Goal: Use online tool/utility: Utilize a website feature to perform a specific function

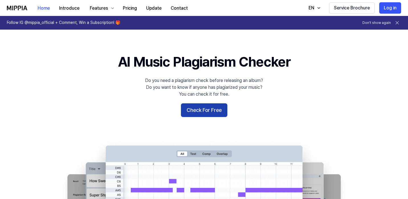
click at [201, 114] on button "Check For Free" at bounding box center [204, 110] width 46 height 14
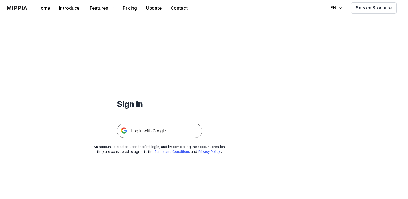
click at [152, 129] on img at bounding box center [159, 131] width 85 height 14
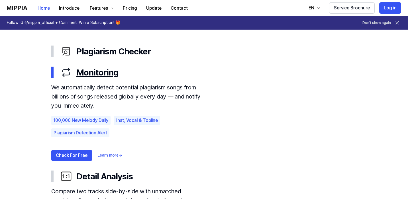
scroll to position [328, 0]
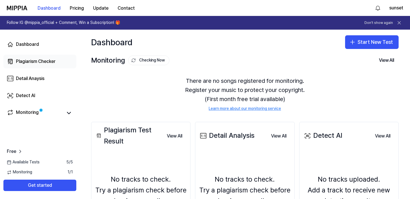
click at [43, 59] on div "Plagiarism Checker" at bounding box center [36, 61] width 40 height 7
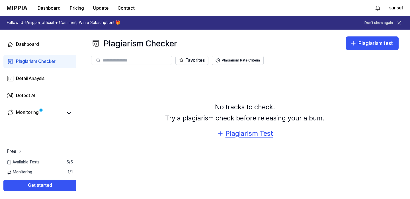
click at [239, 136] on div "Plagiarism Test" at bounding box center [249, 133] width 48 height 11
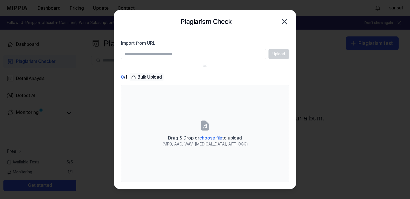
click at [151, 75] on div "Bulk Upload" at bounding box center [147, 77] width 34 height 8
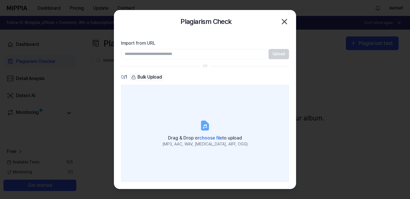
click at [203, 136] on span "choose file" at bounding box center [210, 137] width 23 height 5
click at [0, 0] on input "Drag & Drop or choose file to upload (MP3, AAC, WAV, [MEDICAL_DATA], AIFF, OGG)" at bounding box center [0, 0] width 0 height 0
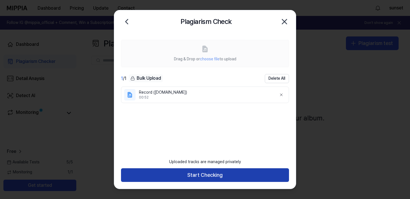
click at [208, 174] on button "Start Checking" at bounding box center [205, 175] width 168 height 14
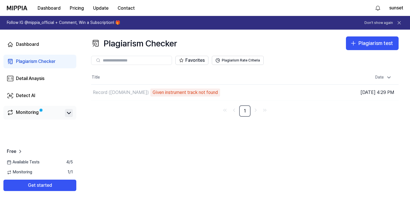
click at [69, 112] on icon at bounding box center [68, 113] width 7 height 7
click at [115, 145] on div "Plagiarism Checker Plagiarism test Plagiarism Checker Detail Analysis Detect AI…" at bounding box center [245, 114] width 330 height 169
click at [35, 162] on span "Available Tests" at bounding box center [23, 162] width 33 height 6
click at [36, 97] on link "Detect AI" at bounding box center [39, 96] width 73 height 14
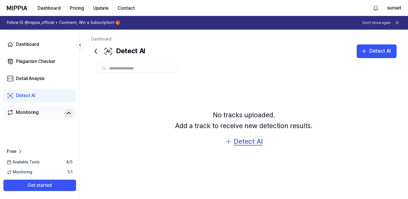
click at [240, 140] on div "Detect AI" at bounding box center [247, 141] width 29 height 11
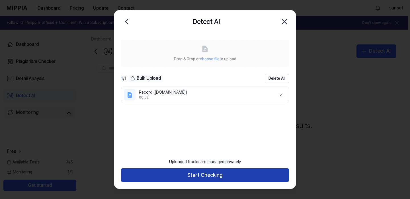
click at [199, 177] on button "Start Checking" at bounding box center [205, 175] width 168 height 14
